Goal: Task Accomplishment & Management: Complete application form

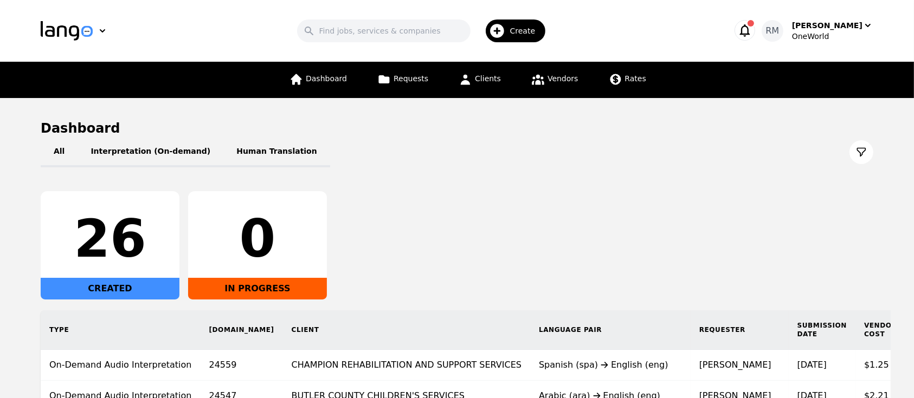
scroll to position [203, 0]
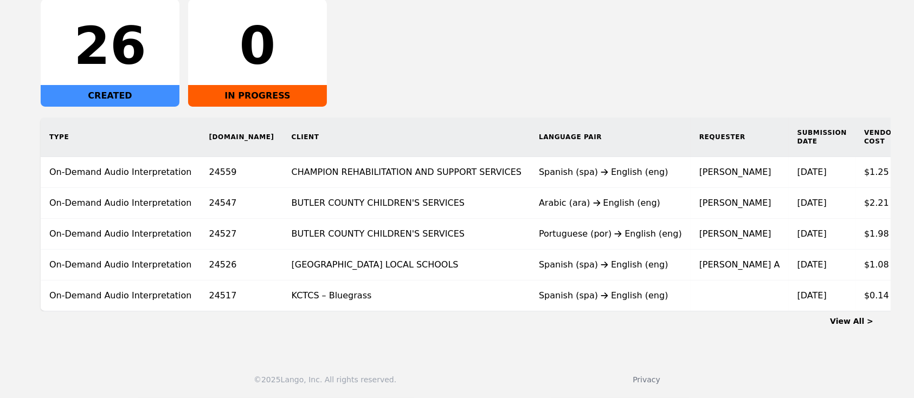
click at [861, 320] on link "View All >" at bounding box center [851, 321] width 43 height 9
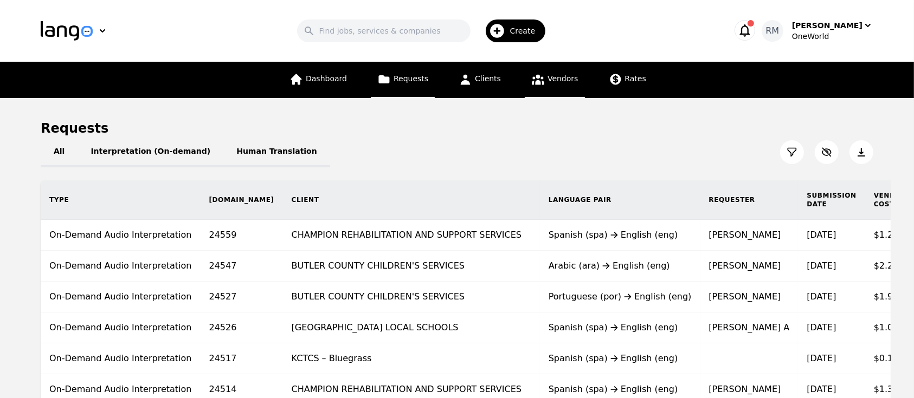
click at [557, 74] on span "Vendors" at bounding box center [562, 78] width 30 height 9
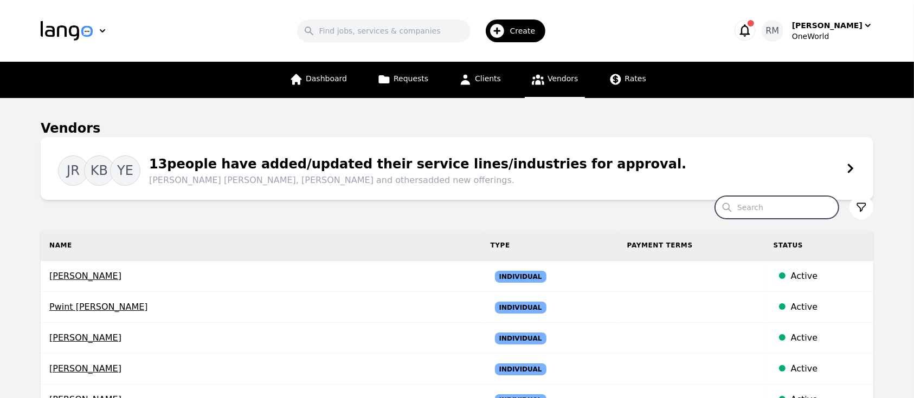
click at [770, 210] on input "Search" at bounding box center [777, 207] width 124 height 23
type input "enrique"
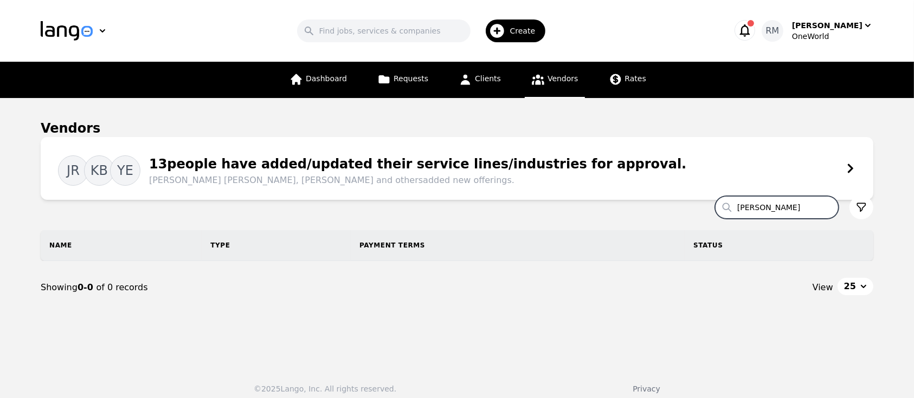
click at [528, 36] on span "Create" at bounding box center [526, 30] width 33 height 11
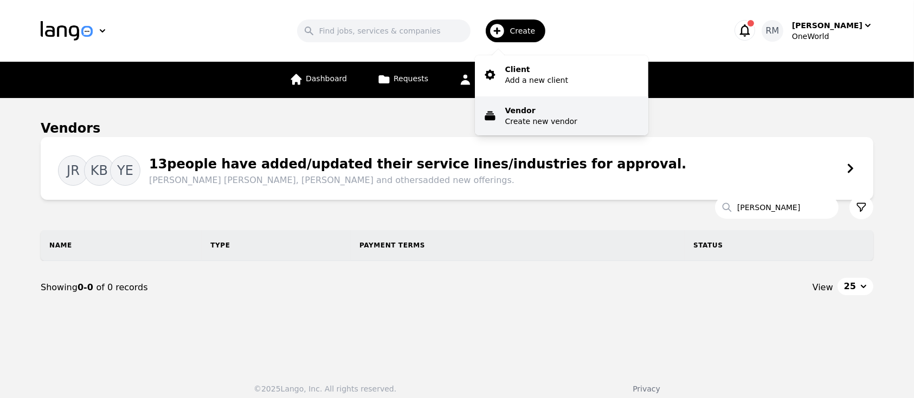
click at [544, 111] on p "Vendor" at bounding box center [541, 110] width 72 height 11
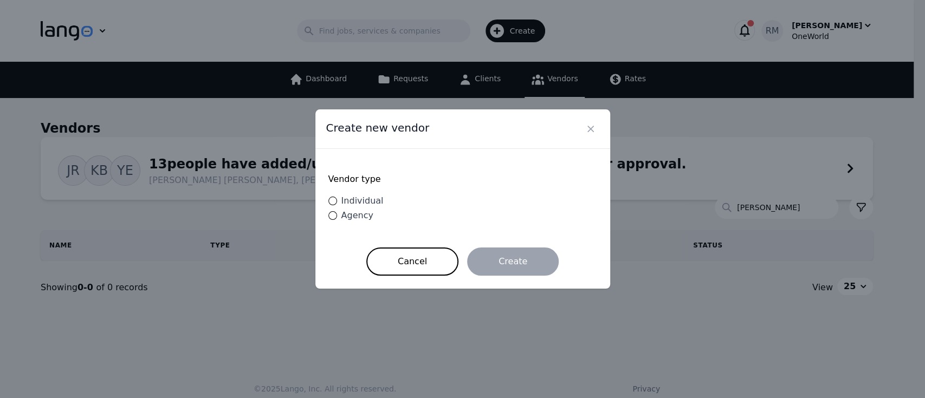
click at [376, 202] on span "Individual" at bounding box center [362, 201] width 42 height 10
click at [337, 202] on input "Individual" at bounding box center [332, 201] width 9 height 9
radio input "true"
